Goal: Go to known website: Access a specific website the user already knows

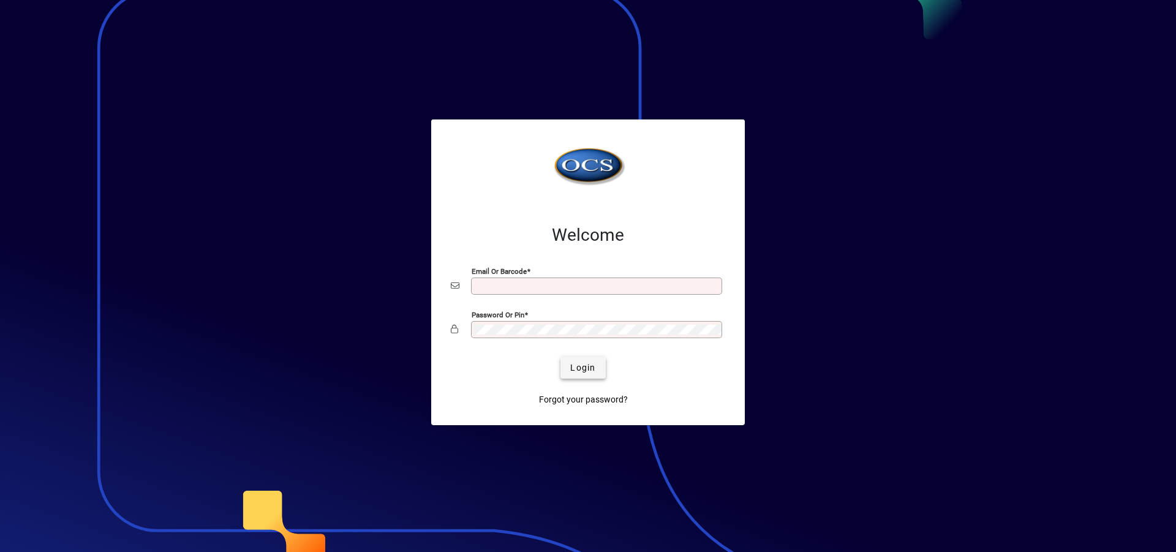
type input "**********"
click at [580, 368] on span "Login" at bounding box center [582, 367] width 25 height 13
